Goal: Find specific page/section: Find specific page/section

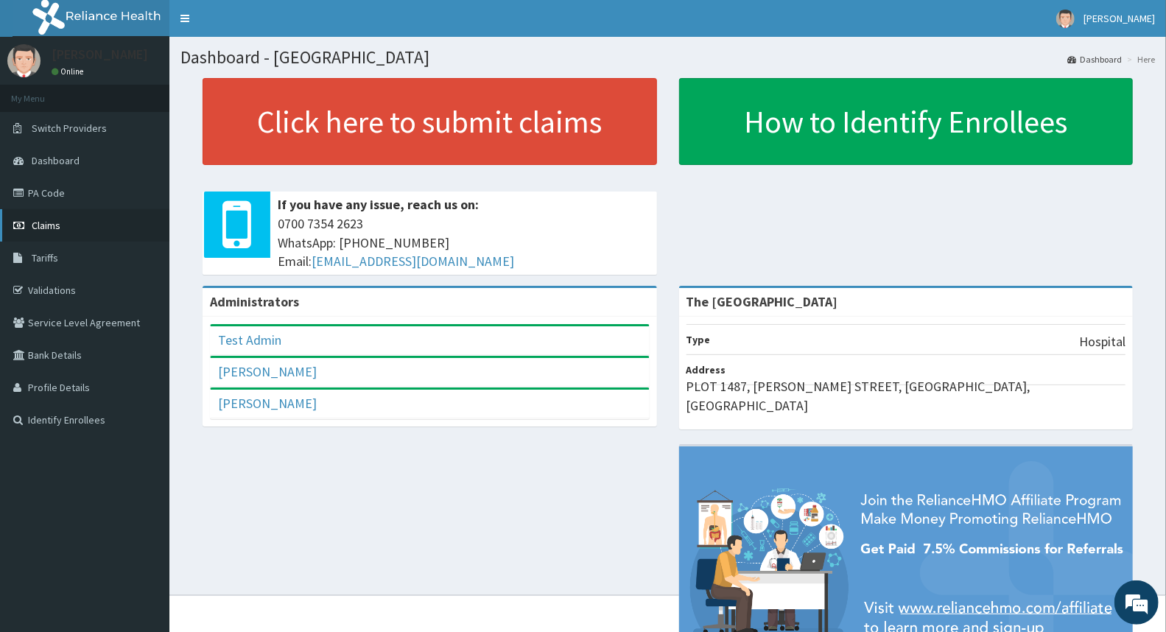
click at [63, 224] on link "Claims" at bounding box center [84, 225] width 169 height 32
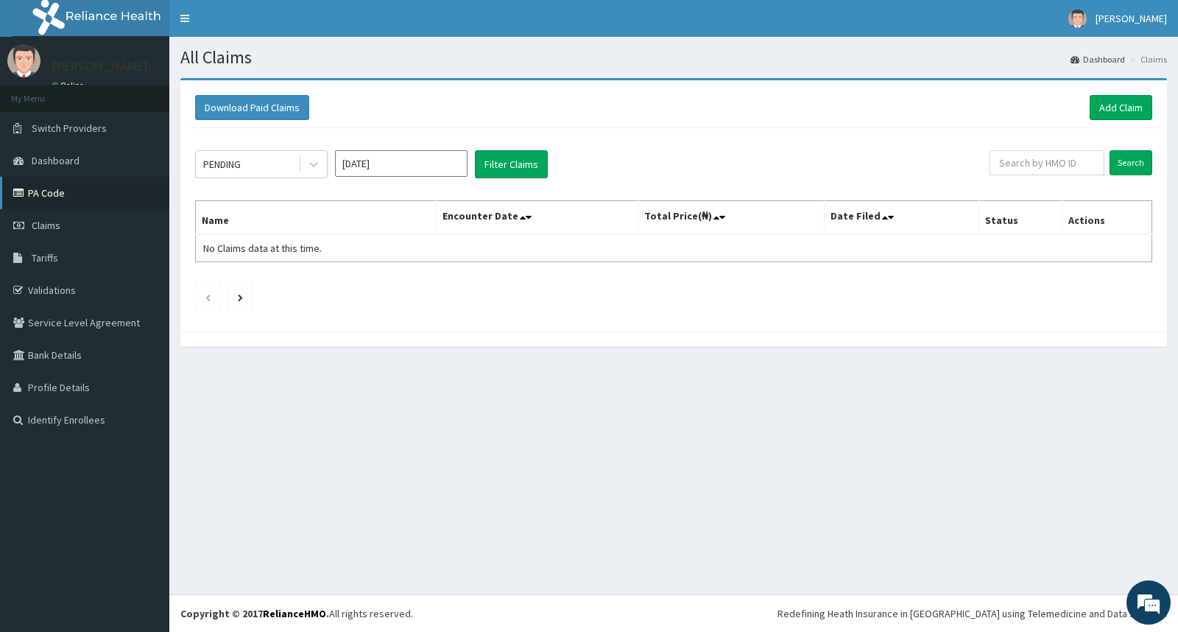
click at [41, 196] on link "PA Code" at bounding box center [84, 193] width 169 height 32
